Goal: Information Seeking & Learning: Check status

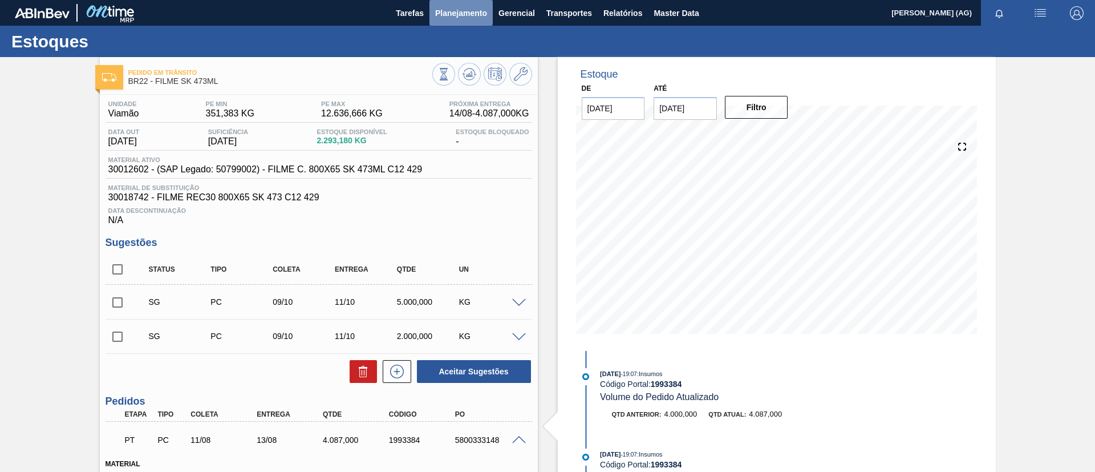
click at [460, 3] on button "Planejamento" at bounding box center [460, 13] width 63 height 26
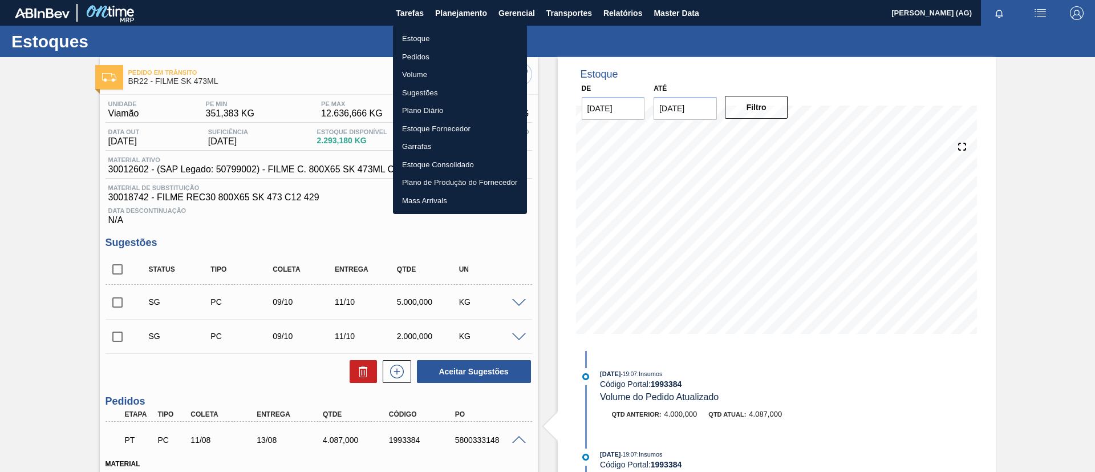
click at [461, 40] on li "Estoque" at bounding box center [460, 39] width 134 height 18
click at [460, 41] on li "Estoque" at bounding box center [460, 39] width 134 height 18
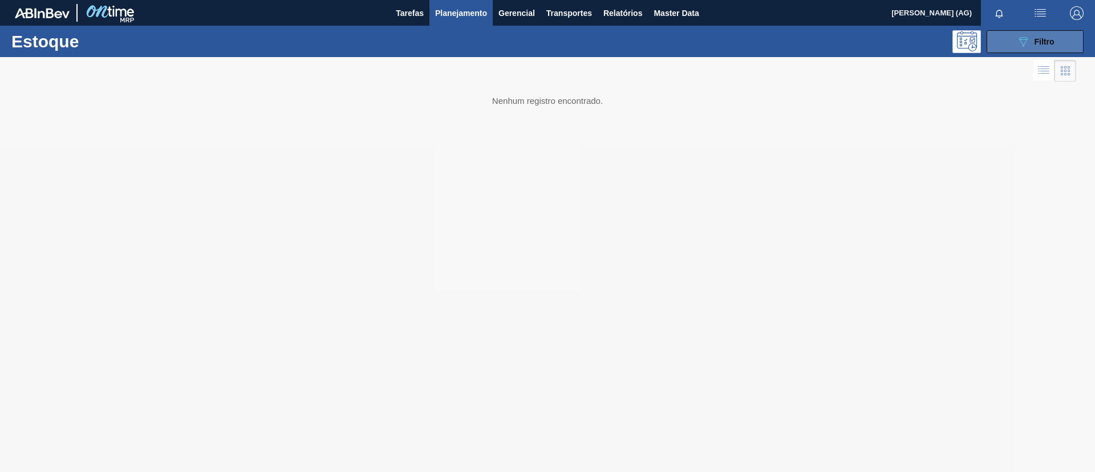
click at [1035, 47] on div "089F7B8B-B2A5-4AFE-B5C0-19BA573D28AC Filtro" at bounding box center [1035, 42] width 38 height 14
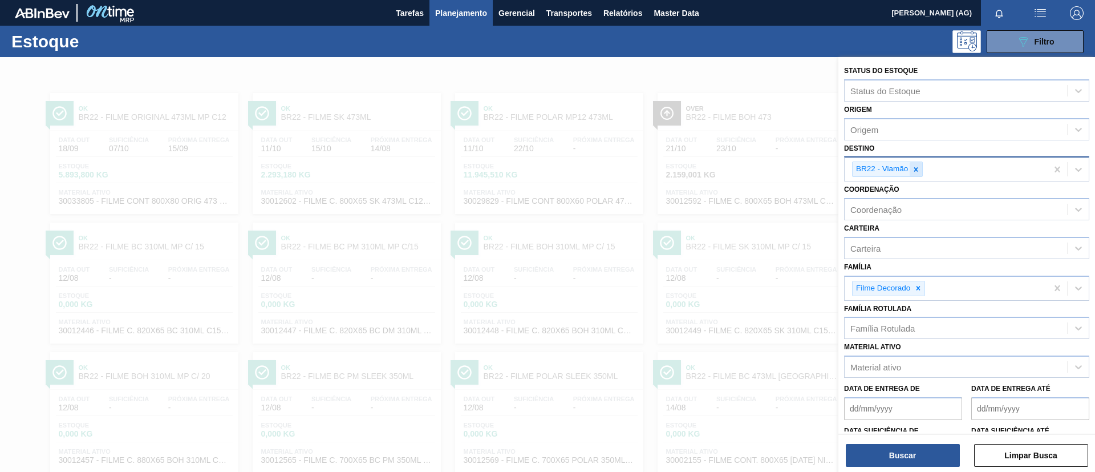
click at [912, 171] on icon at bounding box center [916, 169] width 8 height 8
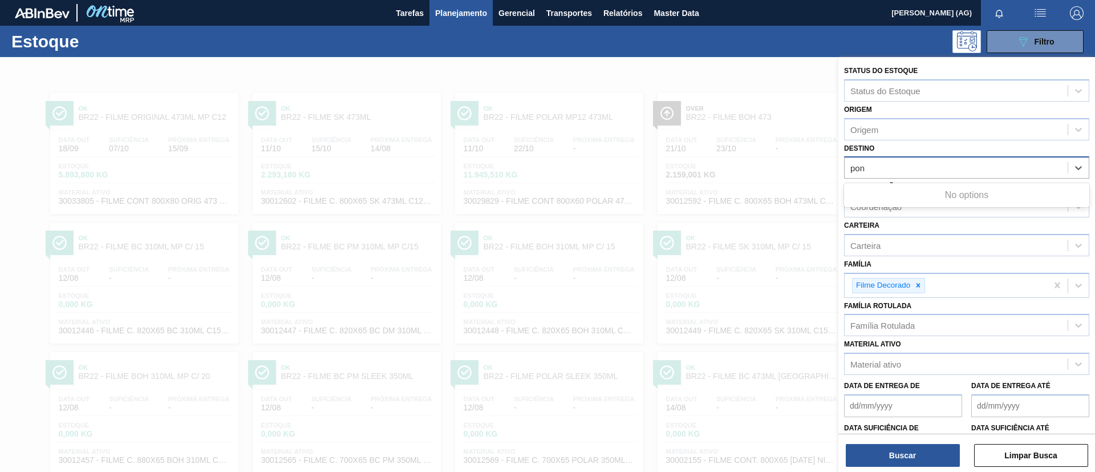
type input "pont"
drag, startPoint x: 904, startPoint y: 165, endPoint x: 776, endPoint y: 168, distance: 128.9
click at [838, 168] on div "Status do Estoque Status do Estoque Origem Origem Destino option BR22 - Viamão,…" at bounding box center [966, 293] width 257 height 472
click at [870, 171] on div "Destino" at bounding box center [864, 168] width 29 height 10
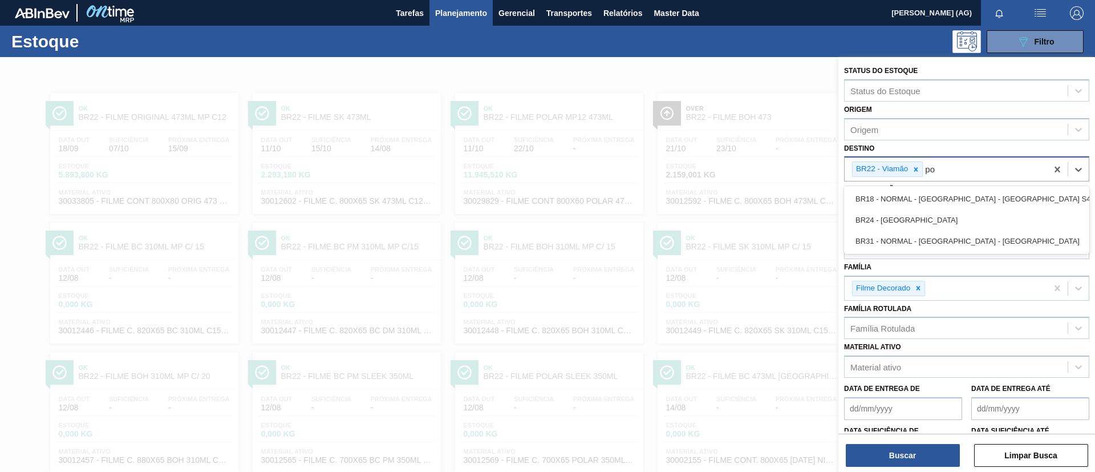
type input "p"
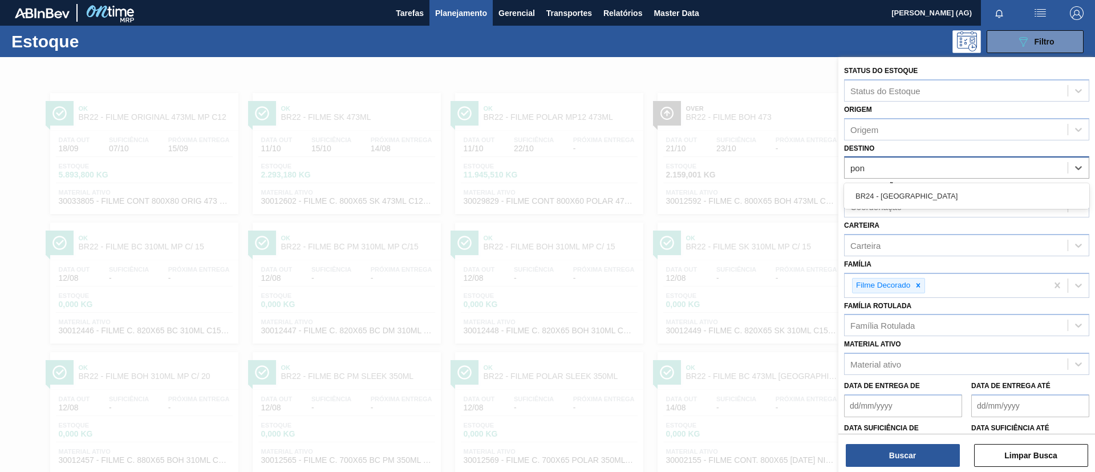
type input "pont"
click at [889, 192] on div "BR24 - [GEOGRAPHIC_DATA]" at bounding box center [966, 195] width 245 height 21
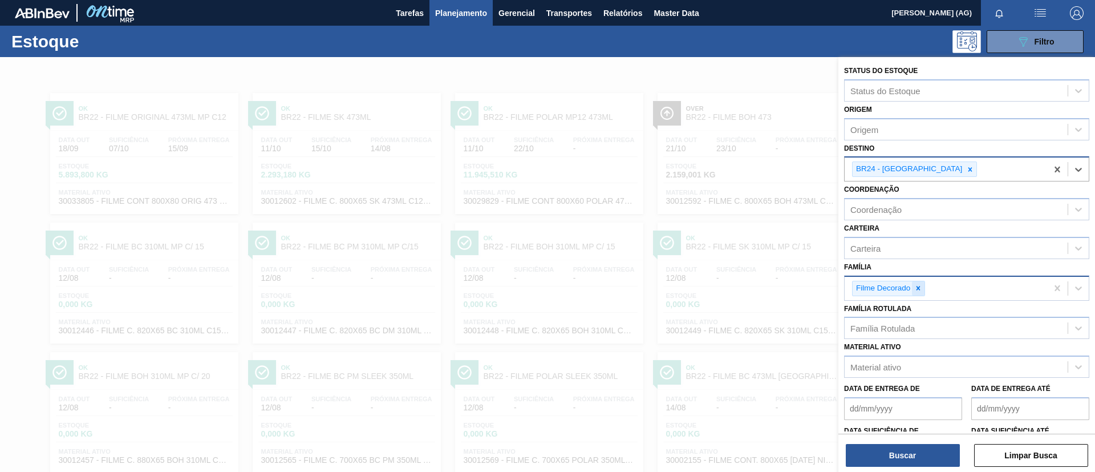
click at [914, 288] on div at bounding box center [918, 288] width 13 height 14
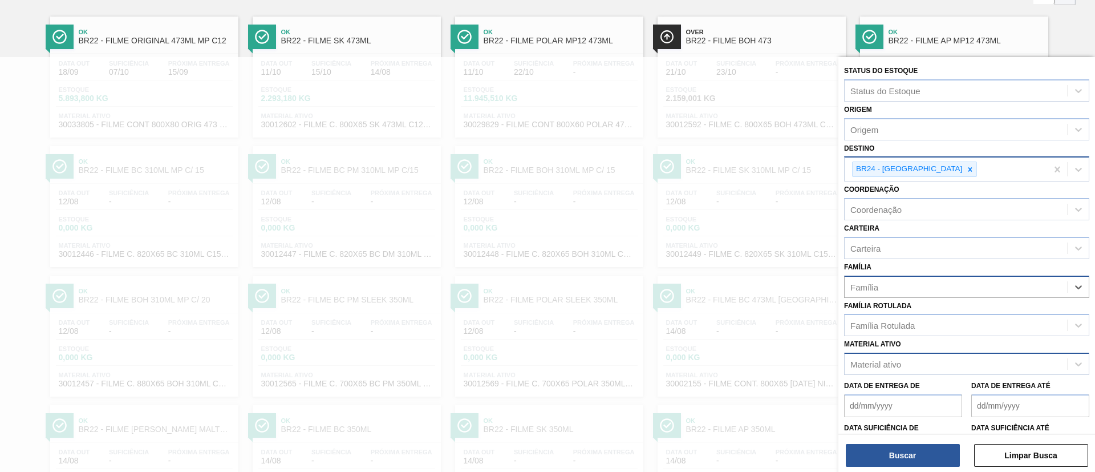
click at [926, 356] on div "Material ativo" at bounding box center [956, 364] width 223 height 17
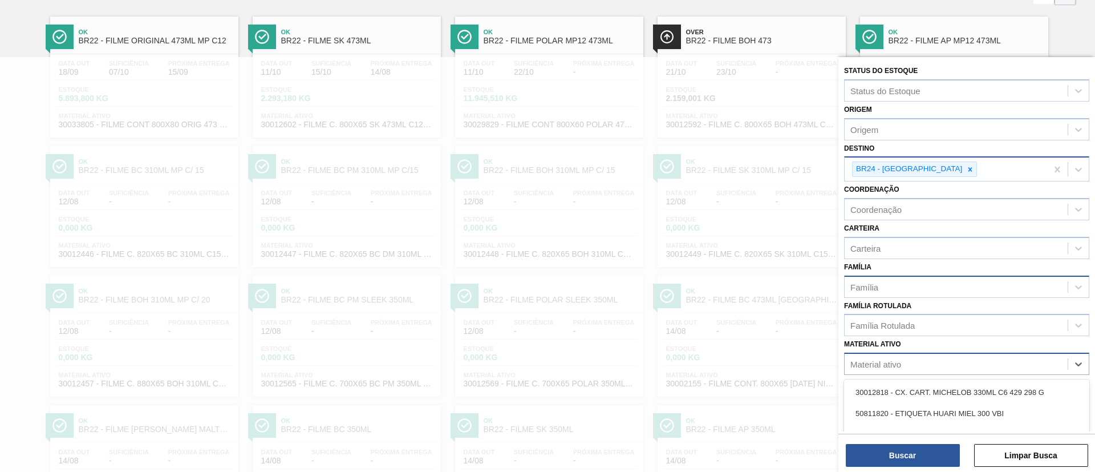
scroll to position [83, 0]
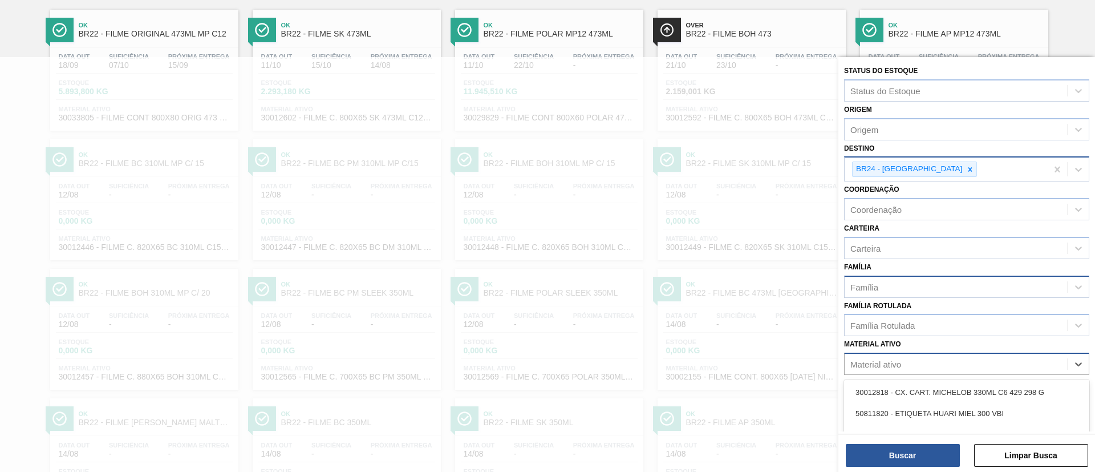
paste ativo "30012546"
type ativo "30012546"
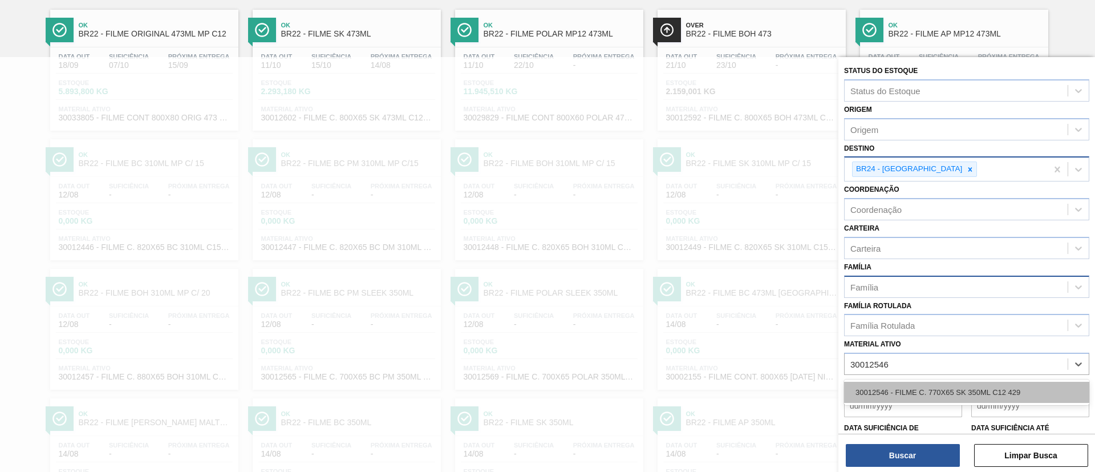
click at [919, 397] on div "30012546 - FILME C. 770X65 SK 350ML C12 429" at bounding box center [966, 392] width 245 height 21
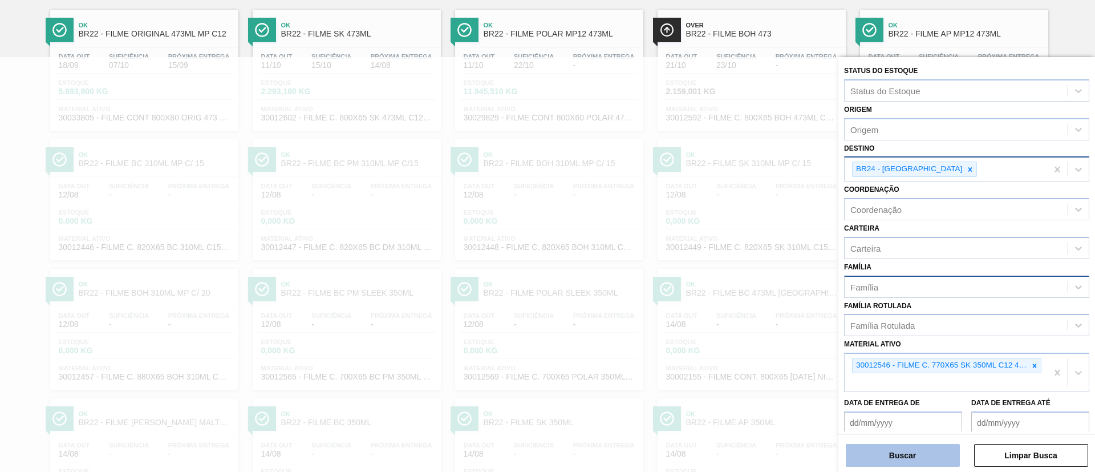
click at [914, 452] on button "Buscar" at bounding box center [903, 455] width 114 height 23
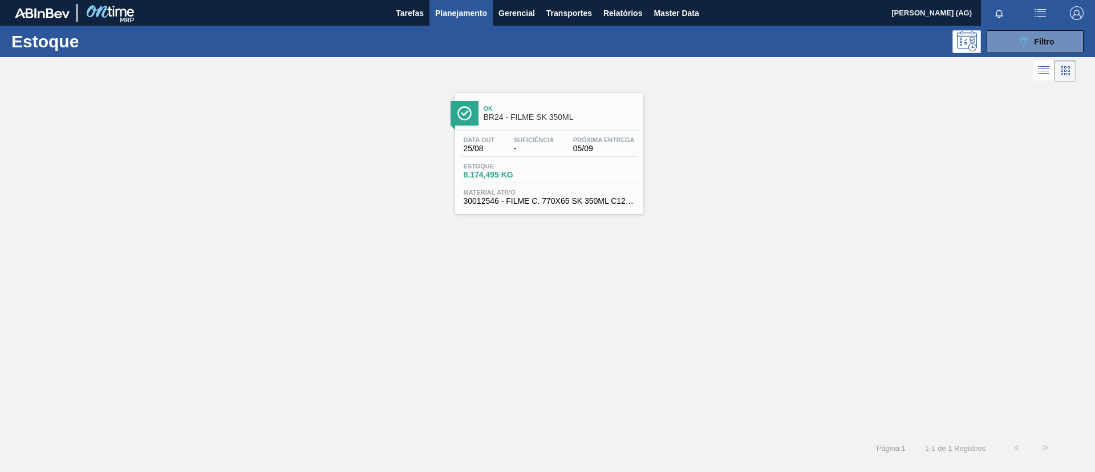
click at [482, 109] on div "Ok BR24 - FILME SK 350ML" at bounding box center [549, 112] width 188 height 26
click at [467, 110] on img at bounding box center [464, 113] width 14 height 14
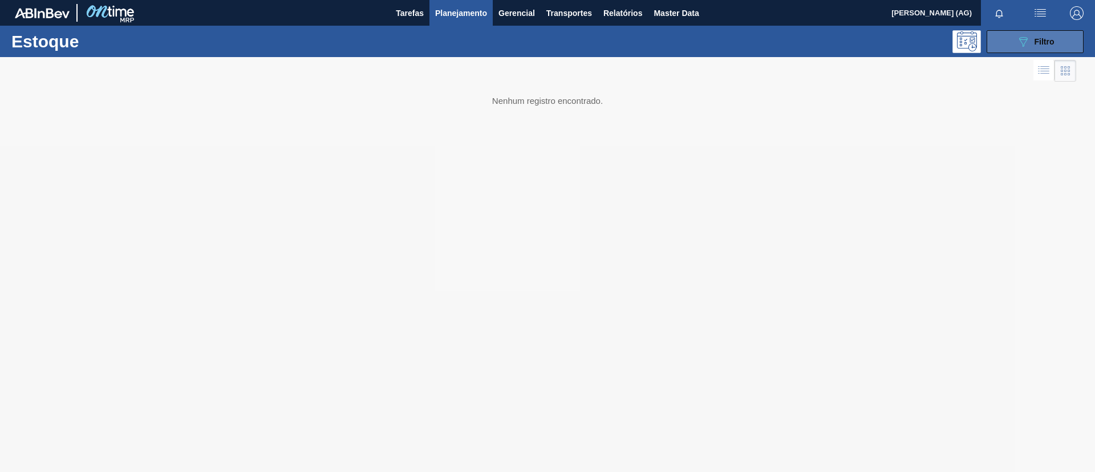
click at [1041, 39] on span "Filtro" at bounding box center [1045, 41] width 20 height 9
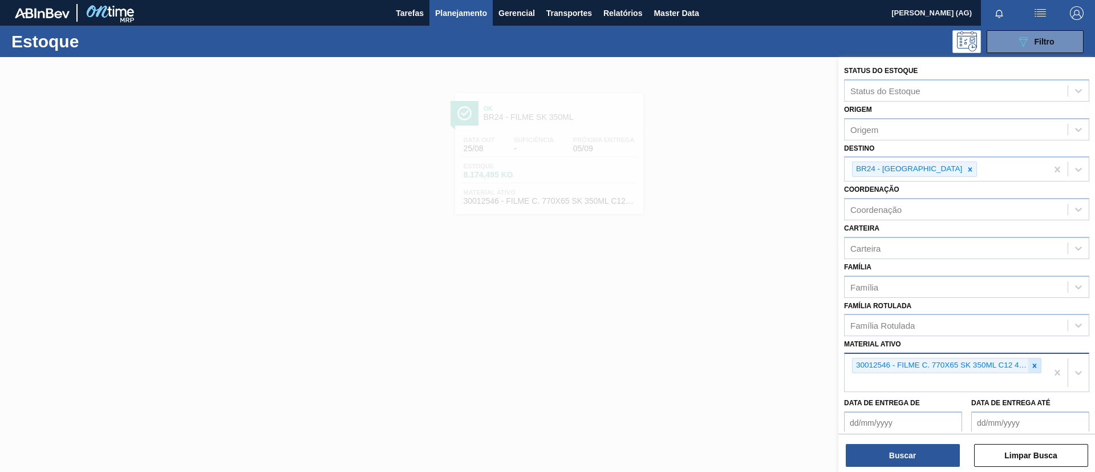
click at [1034, 364] on icon at bounding box center [1035, 365] width 4 height 4
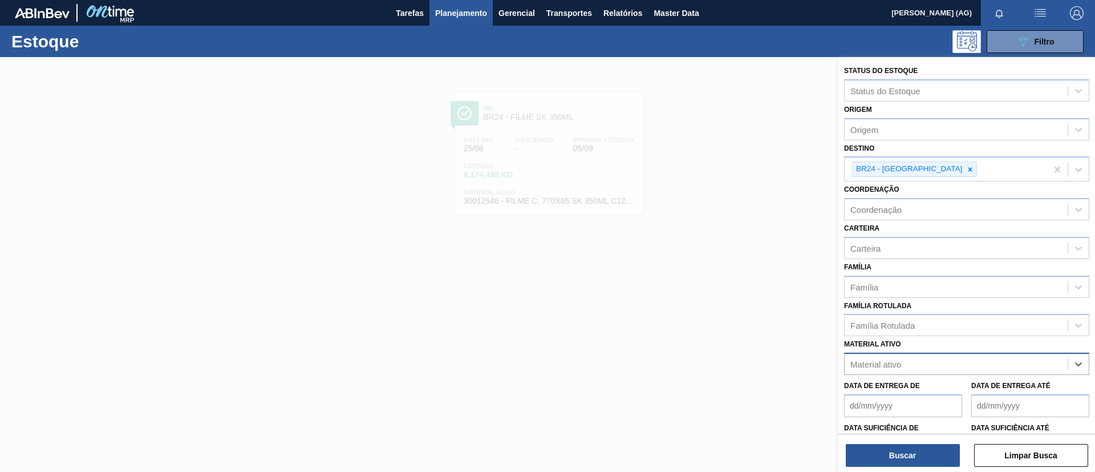
paste ativo "30002293"
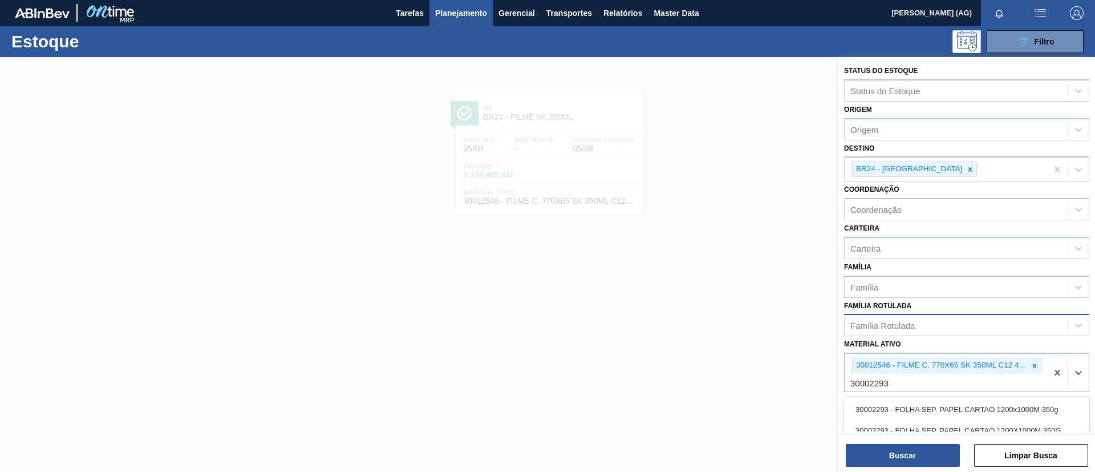
type ativo "30002293"
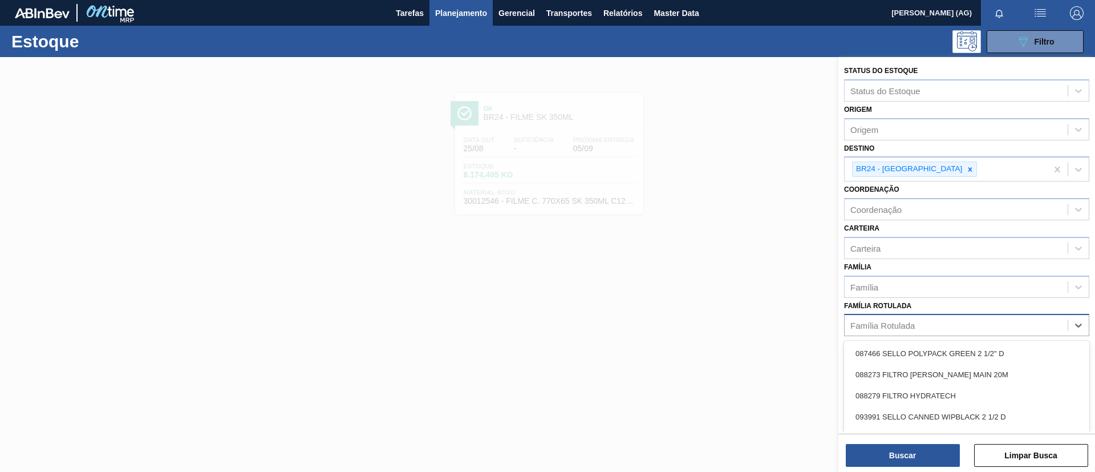
click at [1029, 326] on div "Família Rotulada" at bounding box center [956, 325] width 223 height 17
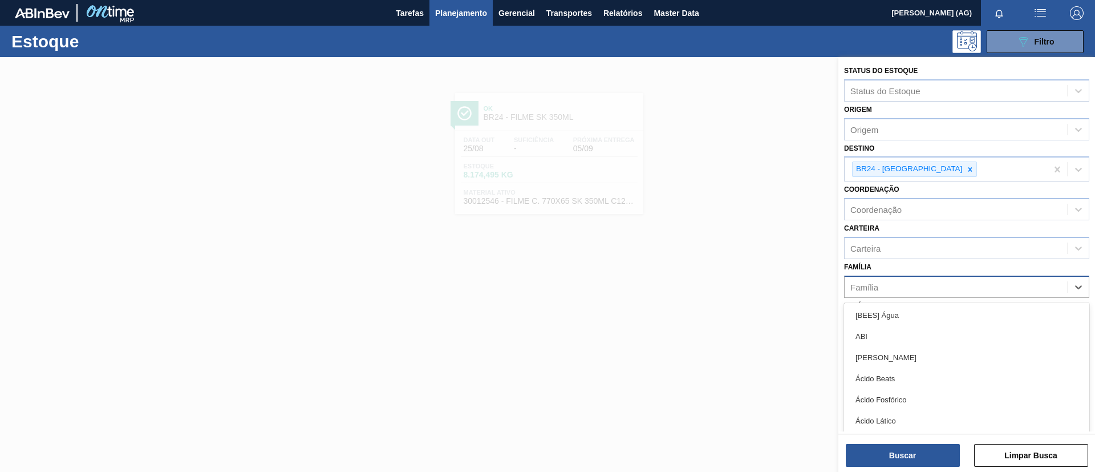
click at [923, 295] on div "Família" at bounding box center [966, 286] width 245 height 22
drag, startPoint x: 748, startPoint y: 311, endPoint x: 833, endPoint y: 336, distance: 88.1
click at [751, 311] on div at bounding box center [547, 293] width 1095 height 472
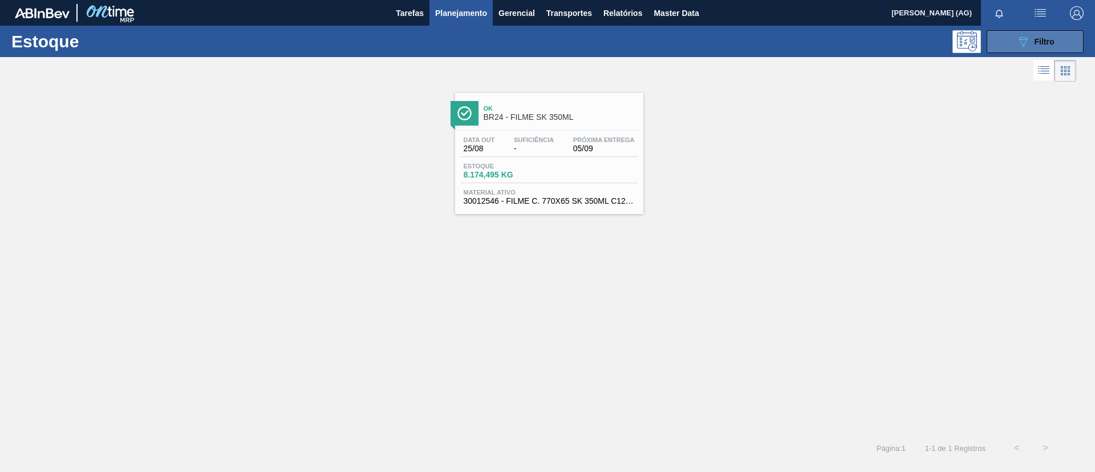
click at [1015, 42] on button "089F7B8B-B2A5-4AFE-B5C0-19BA573D28AC Filtro" at bounding box center [1035, 41] width 97 height 23
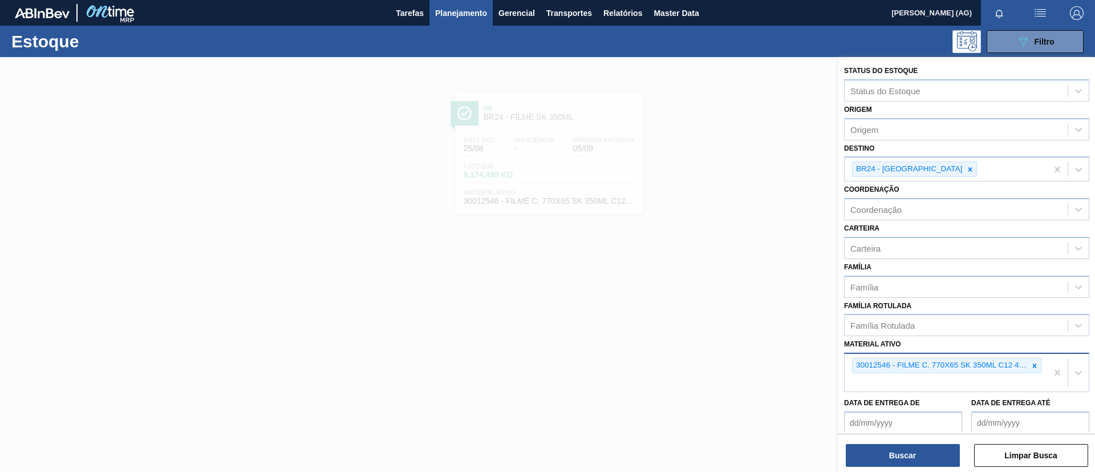
click at [1033, 366] on icon at bounding box center [1035, 365] width 4 height 4
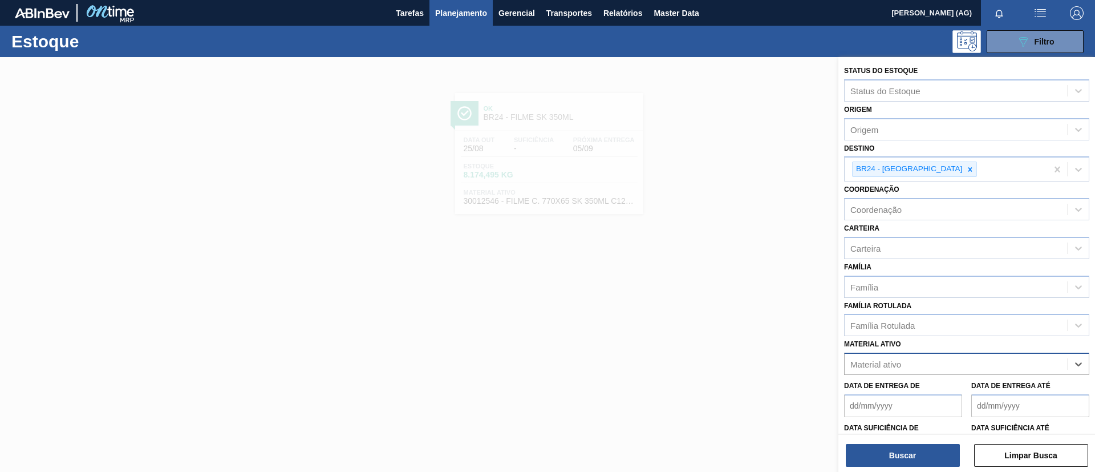
paste ativo "30002293"
type ativo "30002293"
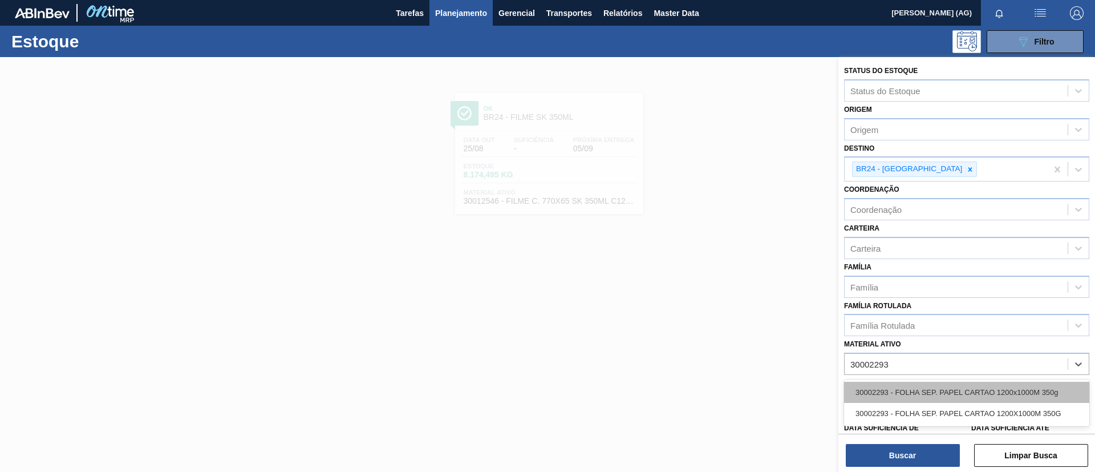
click at [1023, 384] on div "30002293 - FOLHA SEP. PAPEL CARTAO 1200x1000M 350g" at bounding box center [966, 392] width 245 height 21
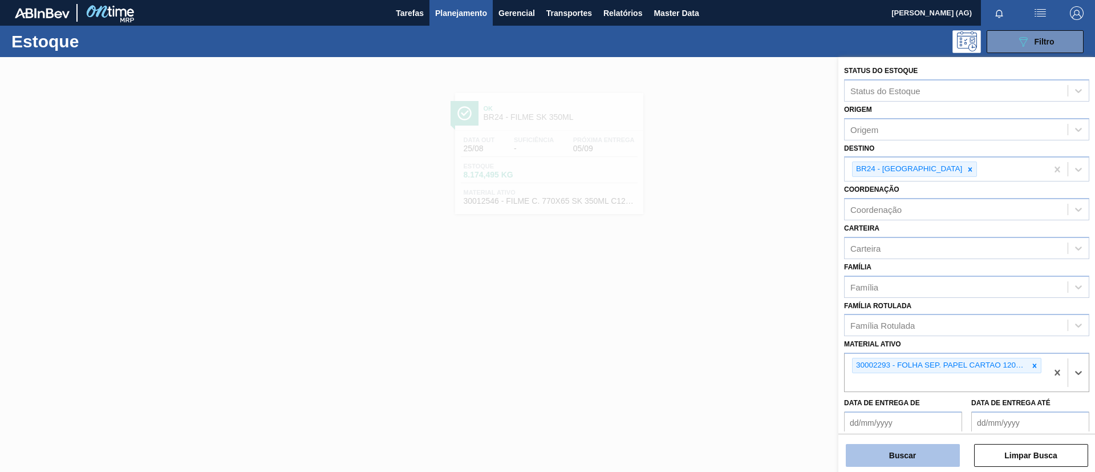
click at [914, 451] on button "Buscar" at bounding box center [903, 455] width 114 height 23
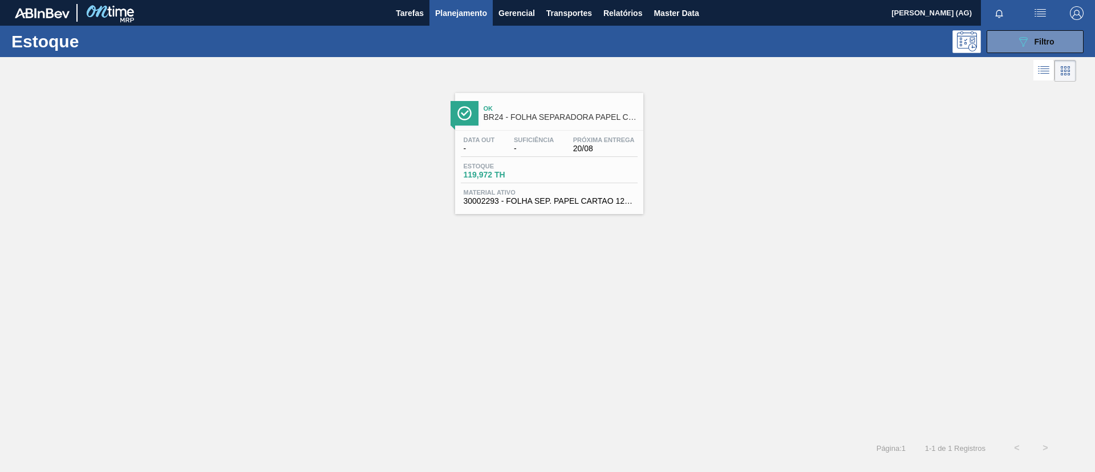
click at [471, 102] on div at bounding box center [465, 113] width 28 height 25
click at [456, 114] on div at bounding box center [465, 113] width 28 height 25
